Goal: Task Accomplishment & Management: Manage account settings

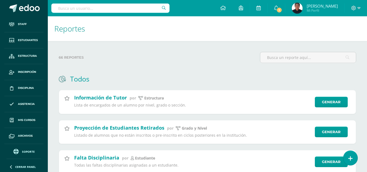
click at [93, 9] on input "text" at bounding box center [110, 8] width 118 height 9
type input "marlon"
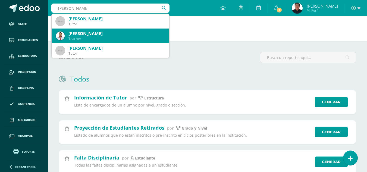
click at [90, 35] on div "Marlon Ivan García Interiano" at bounding box center [116, 34] width 96 height 6
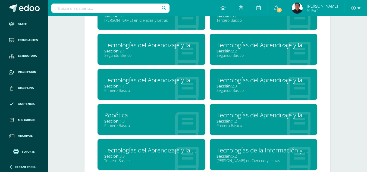
scroll to position [481, 0]
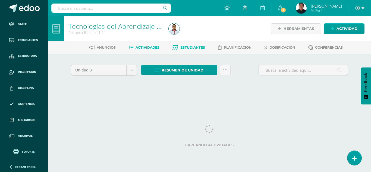
click at [196, 46] on span "Estudiantes" at bounding box center [192, 47] width 25 height 4
drag, startPoint x: 191, startPoint y: 52, endPoint x: 185, endPoint y: 48, distance: 7.0
click at [185, 48] on div "Anuncios Actividades Estudiantes Planificación Dosificación Conferencias" at bounding box center [216, 47] width 336 height 13
click at [185, 48] on span "Estudiantes" at bounding box center [192, 47] width 25 height 4
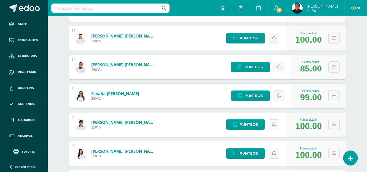
scroll to position [762, 0]
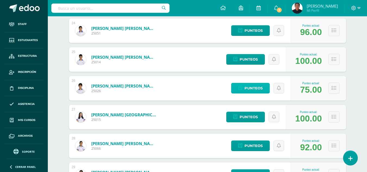
click at [257, 88] on span "Punteos" at bounding box center [254, 88] width 18 height 10
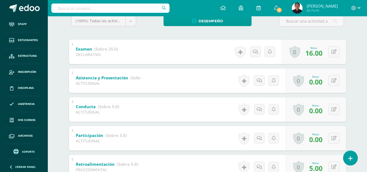
scroll to position [105, 0]
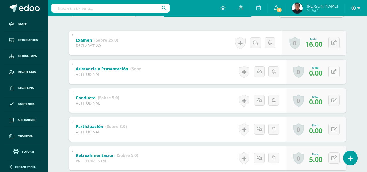
click at [331, 71] on div "0 Logros Logros obtenidos Aún no hay logros agregados Nota: 0.00" at bounding box center [316, 72] width 61 height 24
click at [336, 72] on icon at bounding box center [337, 71] width 5 height 5
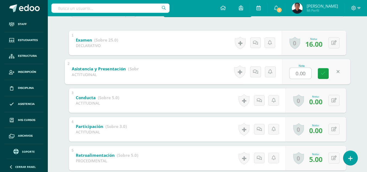
type input "2"
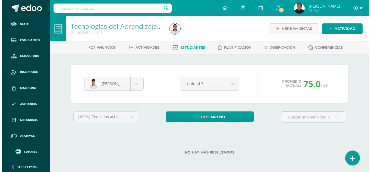
scroll to position [0, 0]
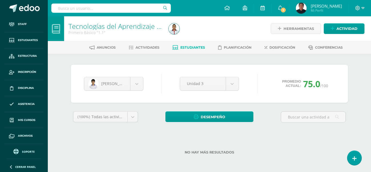
click at [365, 67] on div "Tecnologías del Aprendizaje y la Comunicación Primero Básico "1.1" Herramientas…" at bounding box center [209, 93] width 323 height 155
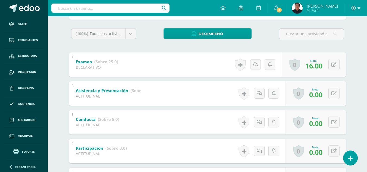
scroll to position [99, 0]
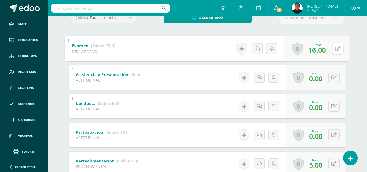
click at [330, 50] on div "0 Logros Logros obtenidos Aún no hay logros agregados Nota: 16.00" at bounding box center [317, 48] width 66 height 25
click at [336, 50] on icon at bounding box center [337, 48] width 5 height 5
type input "19"
click at [325, 50] on icon at bounding box center [323, 50] width 5 height 5
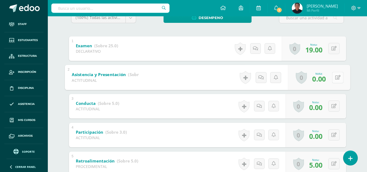
click at [335, 78] on button at bounding box center [337, 77] width 11 height 11
type input "2"
click at [324, 79] on icon at bounding box center [323, 79] width 5 height 5
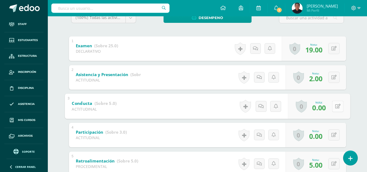
click at [335, 107] on button at bounding box center [337, 106] width 11 height 11
type input "4"
click at [326, 109] on link at bounding box center [323, 107] width 11 height 11
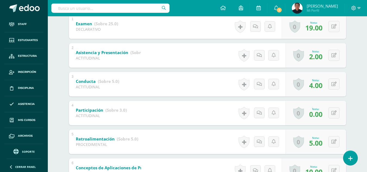
scroll to position [127, 0]
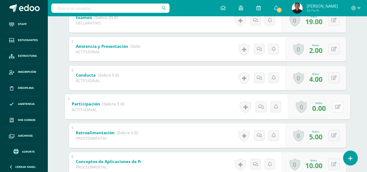
click at [335, 107] on button at bounding box center [337, 106] width 11 height 11
type input "3"
click at [319, 107] on link at bounding box center [323, 108] width 11 height 11
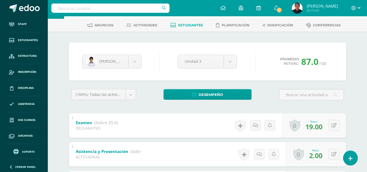
scroll to position [61, 0]
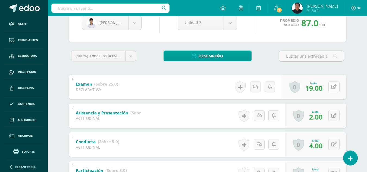
click at [336, 86] on icon at bounding box center [334, 87] width 5 height 5
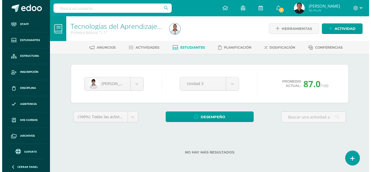
scroll to position [0, 0]
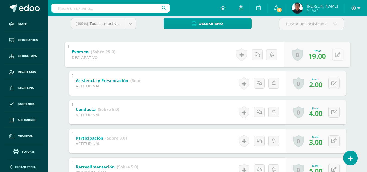
click at [338, 58] on button at bounding box center [337, 54] width 11 height 11
type input "20"
click at [321, 58] on icon at bounding box center [323, 56] width 5 height 5
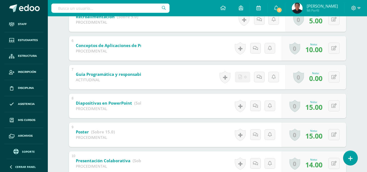
scroll to position [241, 0]
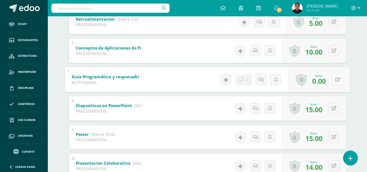
click at [333, 81] on button at bounding box center [337, 79] width 11 height 11
type input "3"
click at [327, 83] on link at bounding box center [323, 81] width 11 height 11
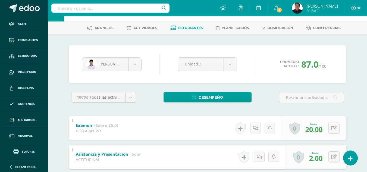
scroll to position [10, 0]
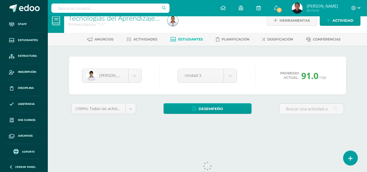
scroll to position [8, 0]
click at [171, 24] on img at bounding box center [172, 20] width 11 height 11
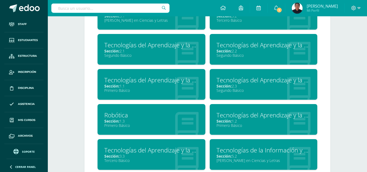
scroll to position [481, 0]
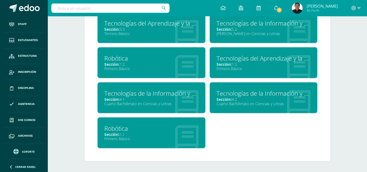
drag, startPoint x: 370, startPoint y: 101, endPoint x: 366, endPoint y: 145, distance: 44.2
click at [111, 128] on div "Robótica" at bounding box center [151, 128] width 94 height 8
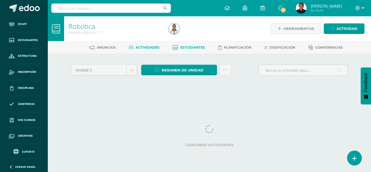
click at [184, 47] on span "Estudiantes" at bounding box center [192, 47] width 25 height 4
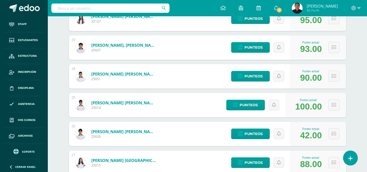
scroll to position [722, 0]
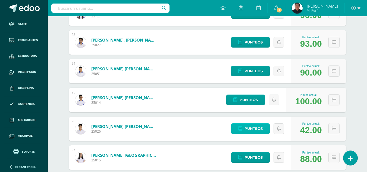
click at [254, 128] on span "Punteos" at bounding box center [254, 129] width 18 height 10
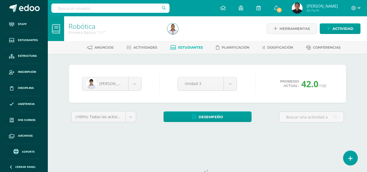
scroll to position [22, 0]
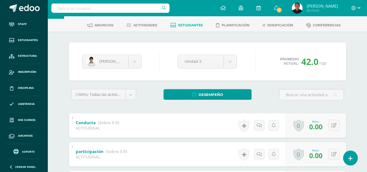
drag, startPoint x: 367, startPoint y: 59, endPoint x: 366, endPoint y: 74, distance: 15.2
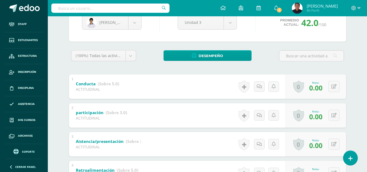
scroll to position [63, 0]
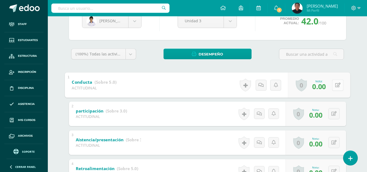
click at [334, 86] on button at bounding box center [337, 84] width 11 height 11
type input "4"
click at [326, 86] on link at bounding box center [323, 86] width 11 height 11
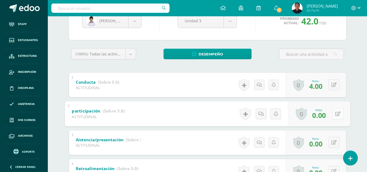
click at [337, 117] on button at bounding box center [337, 113] width 11 height 11
type input "3"
click at [324, 114] on icon at bounding box center [323, 115] width 5 height 5
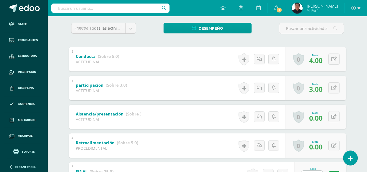
scroll to position [99, 0]
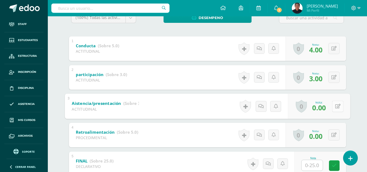
click at [335, 107] on icon at bounding box center [337, 106] width 5 height 5
type input "3"
type input "2"
click at [324, 110] on icon at bounding box center [323, 108] width 5 height 5
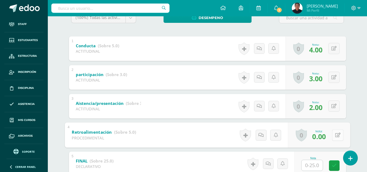
click at [334, 135] on button at bounding box center [337, 134] width 11 height 11
type input "5"
click at [324, 137] on icon at bounding box center [323, 137] width 5 height 5
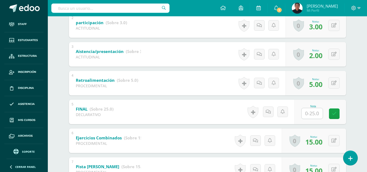
scroll to position [167, 0]
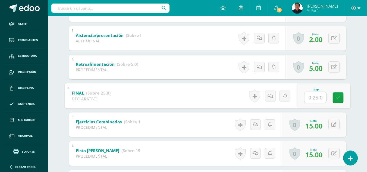
click at [316, 101] on input "text" at bounding box center [315, 97] width 22 height 11
type input "21"
click at [339, 97] on icon at bounding box center [338, 97] width 5 height 5
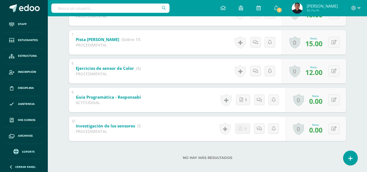
scroll to position [283, 0]
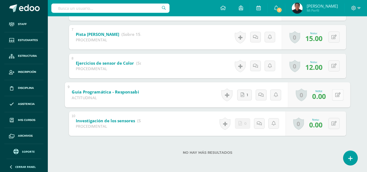
click at [338, 98] on button at bounding box center [337, 94] width 11 height 11
type input "4"
click at [326, 100] on link at bounding box center [323, 96] width 11 height 11
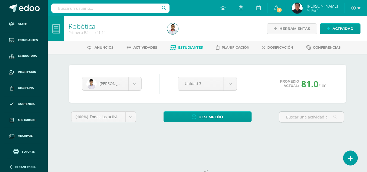
scroll to position [22, 0]
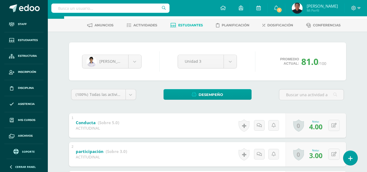
drag, startPoint x: 366, startPoint y: 55, endPoint x: 371, endPoint y: 59, distance: 6.9
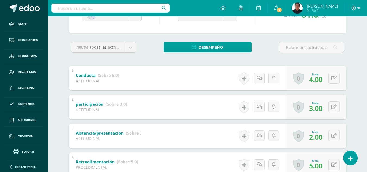
scroll to position [0, 0]
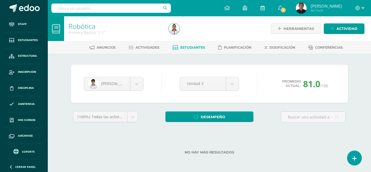
click at [367, 72] on div "Robótica Primero Básico "1.1" Herramientas Detalle de asistencias Actividad Anu…" at bounding box center [209, 93] width 323 height 155
drag, startPoint x: 368, startPoint y: 72, endPoint x: 369, endPoint y: 105, distance: 32.9
click at [367, 105] on html "Staff Estudiantes Estructura Inscripción Disciplina Asistencia Mis cursos Archi…" at bounding box center [185, 86] width 371 height 172
click at [367, 122] on div "Robótica Primero Básico "1.1" Herramientas Detalle de asistencias Actividad Anu…" at bounding box center [209, 93] width 323 height 155
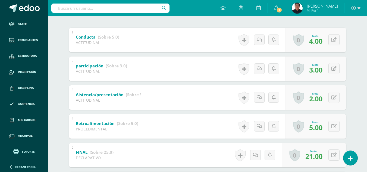
scroll to position [107, 0]
